Goal: Navigation & Orientation: Find specific page/section

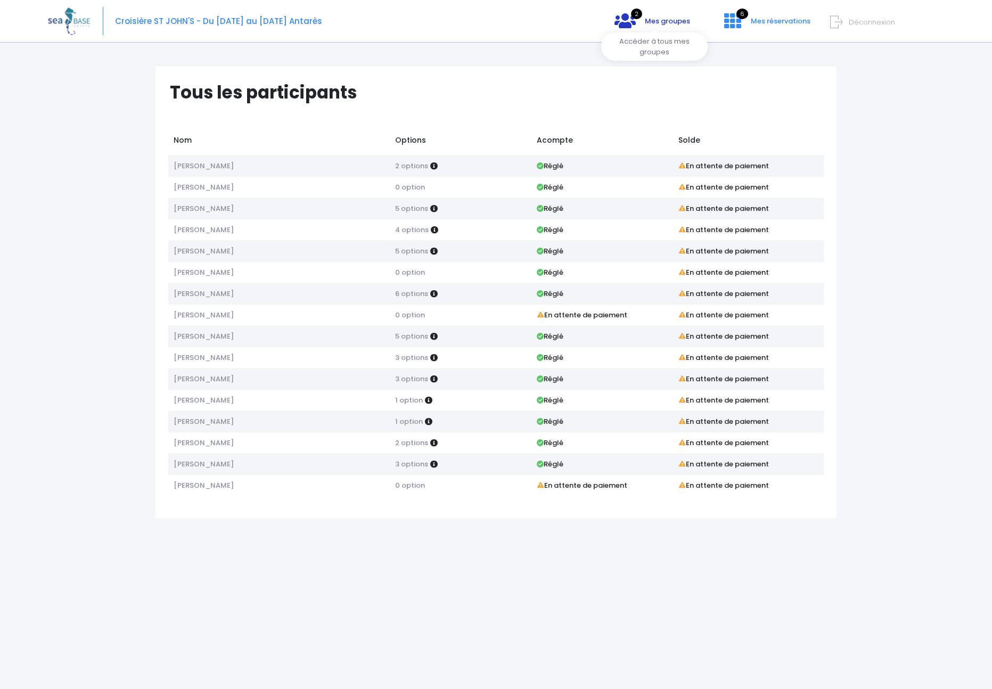
click at [660, 23] on span "Mes groupes" at bounding box center [667, 21] width 45 height 10
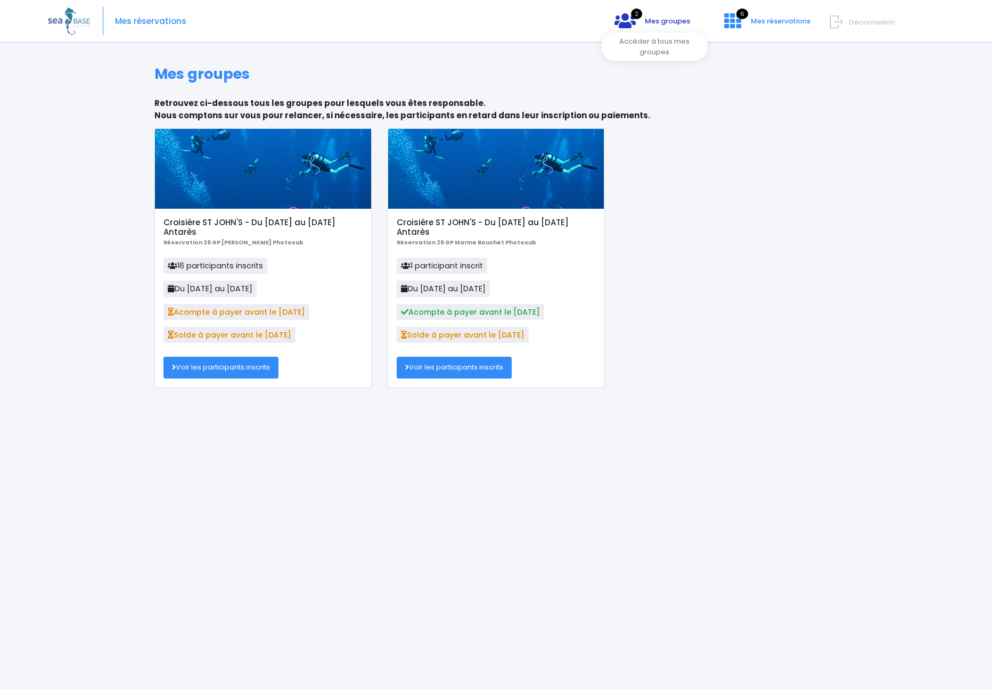
click at [632, 18] on icon at bounding box center [624, 20] width 21 height 17
